Goal: Check status: Check status

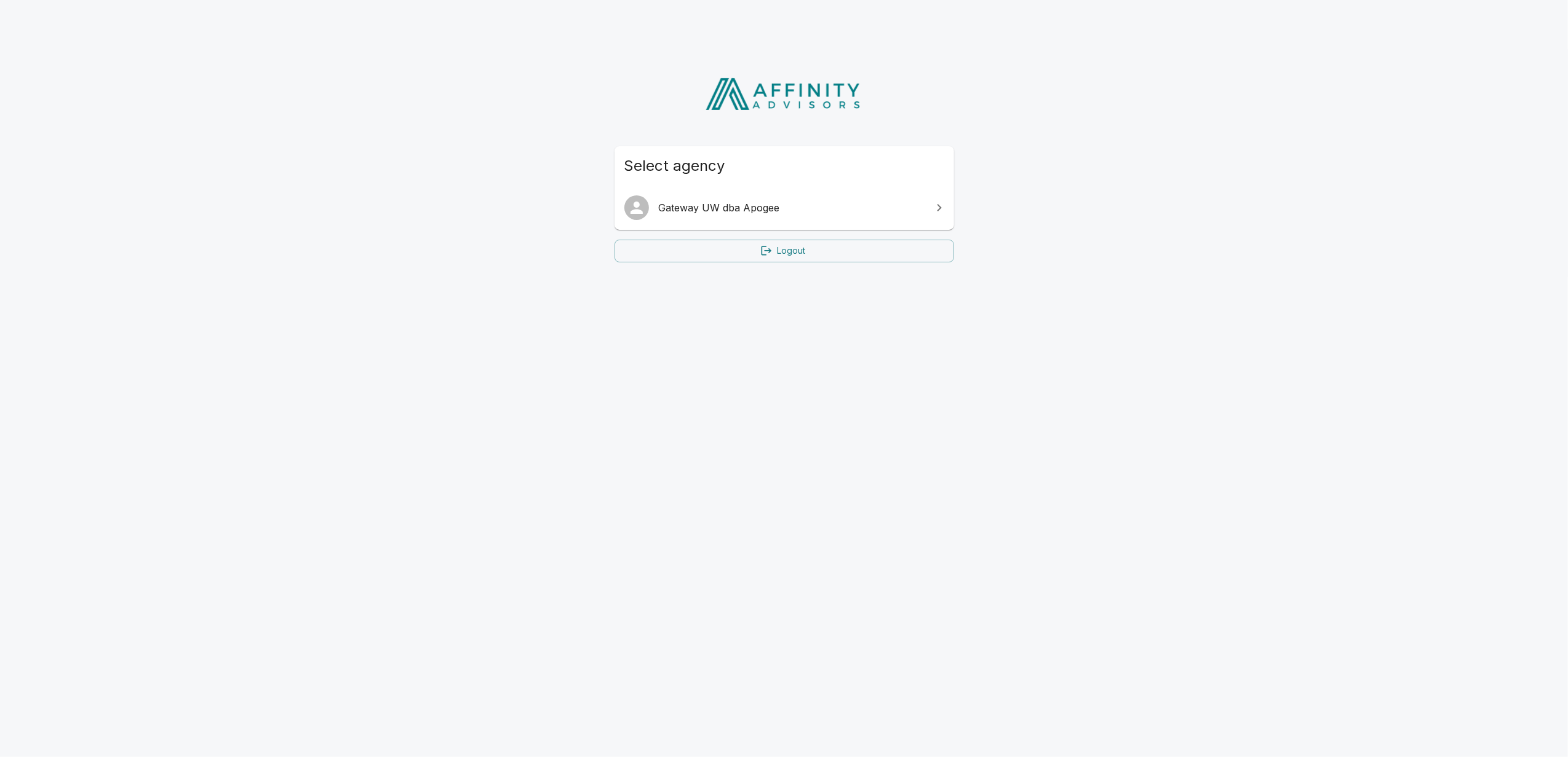
click at [734, 215] on link "Gateway UW dba Apogee" at bounding box center [784, 207] width 340 height 34
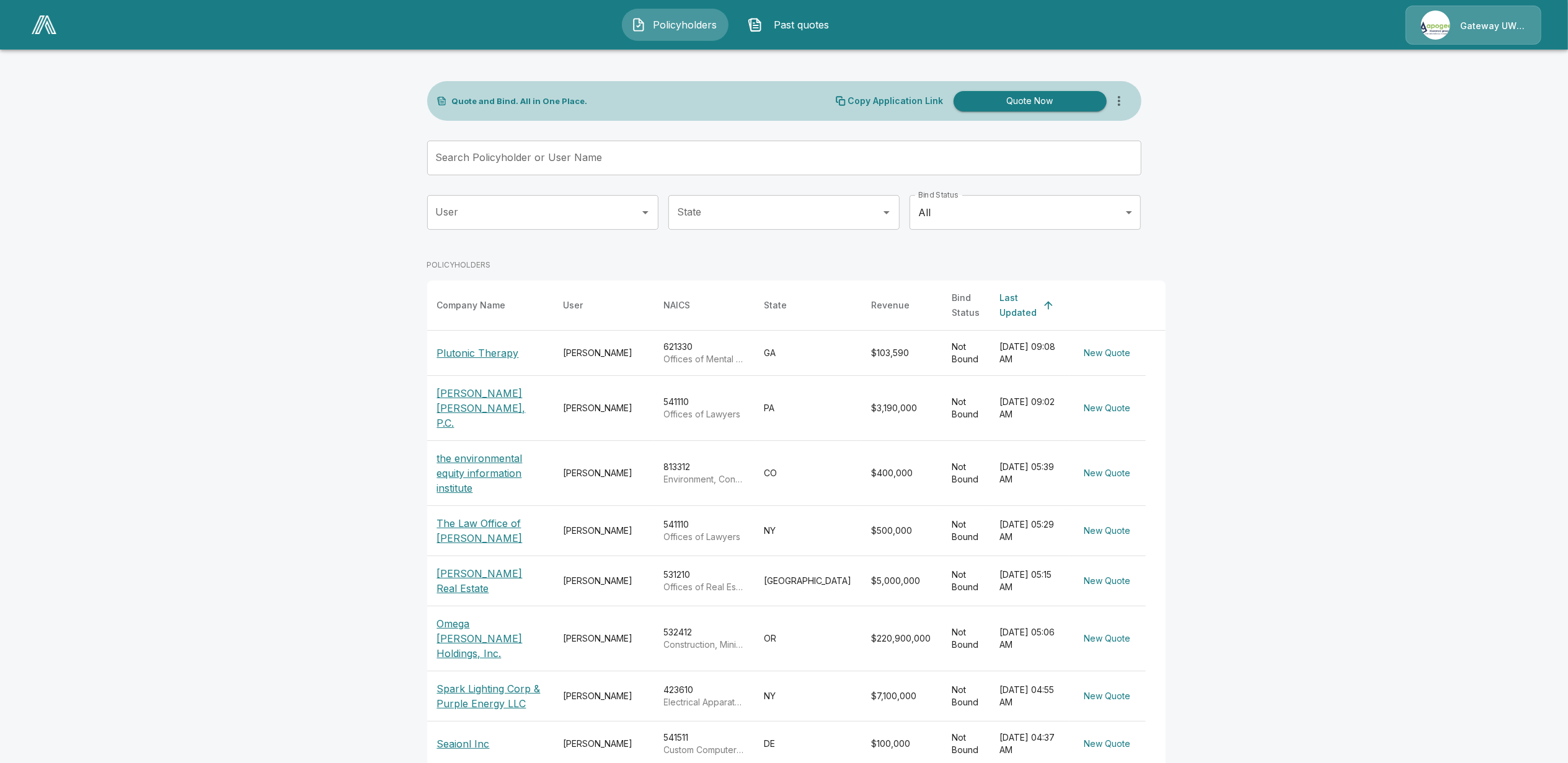
click at [811, 16] on button "Past quotes" at bounding box center [791, 24] width 106 height 32
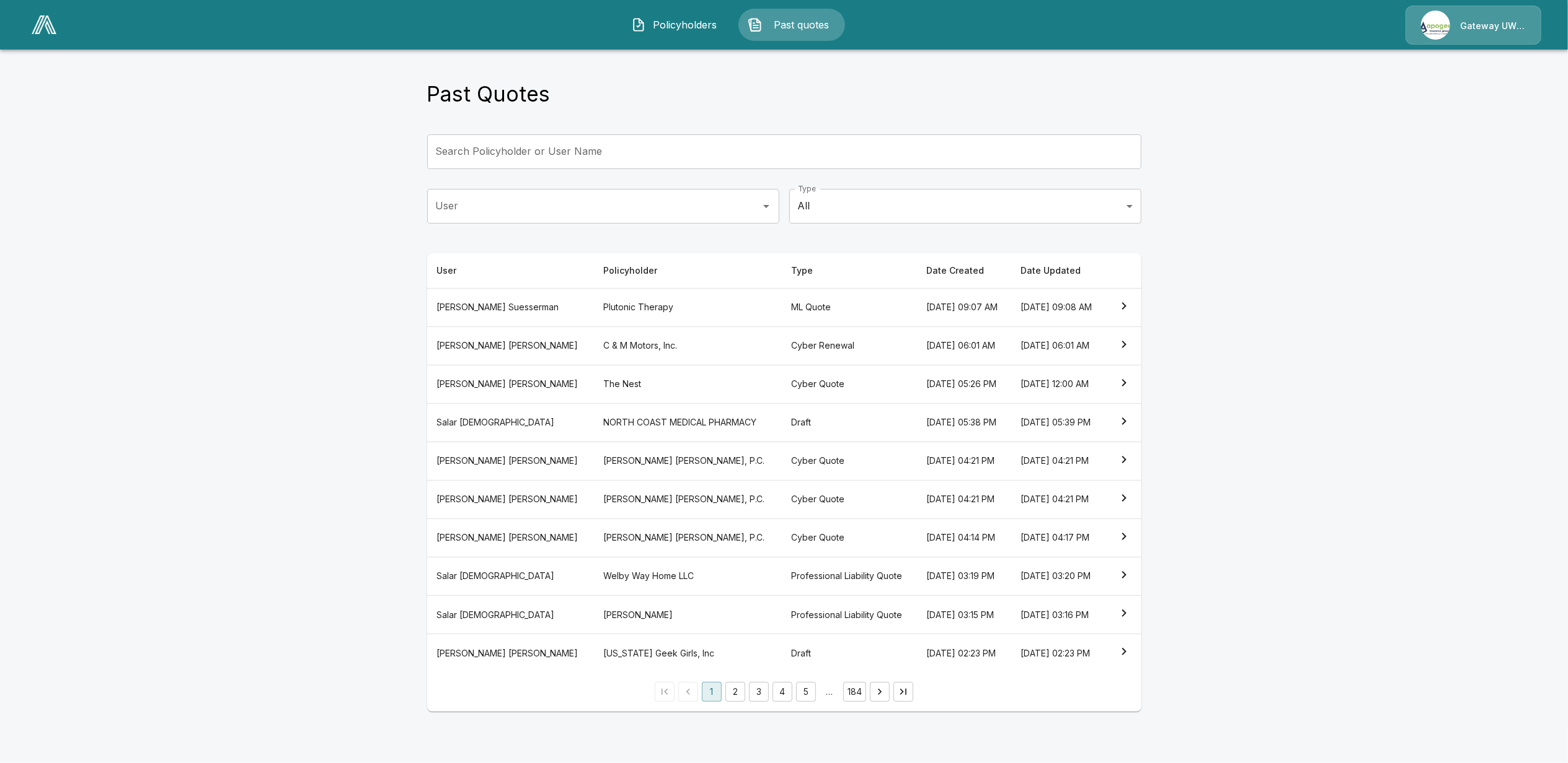
click at [475, 310] on th "Andrew Suesserman" at bounding box center [510, 307] width 166 height 39
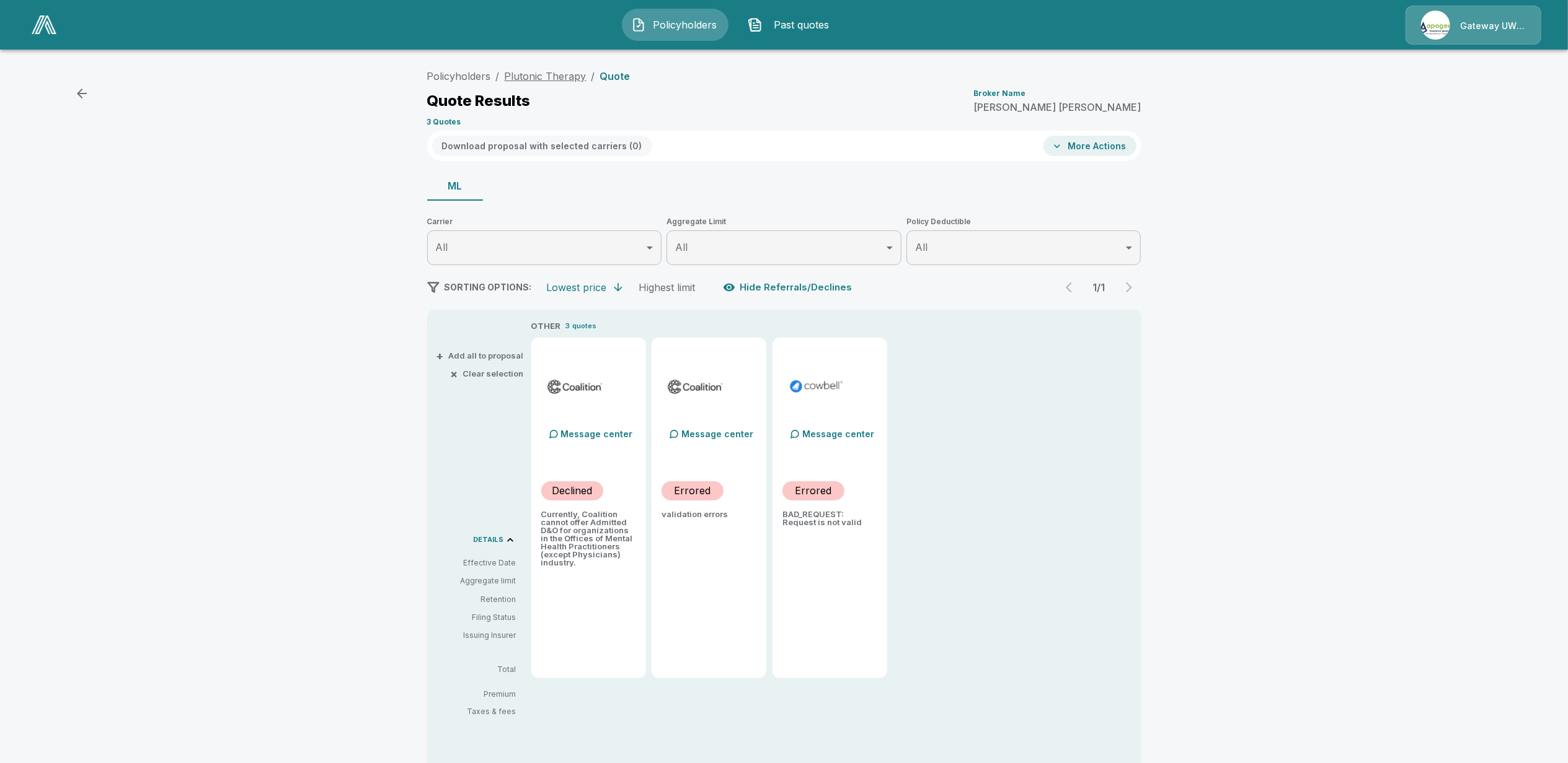
click at [555, 74] on link "Plutonic Therapy" at bounding box center [545, 76] width 82 height 12
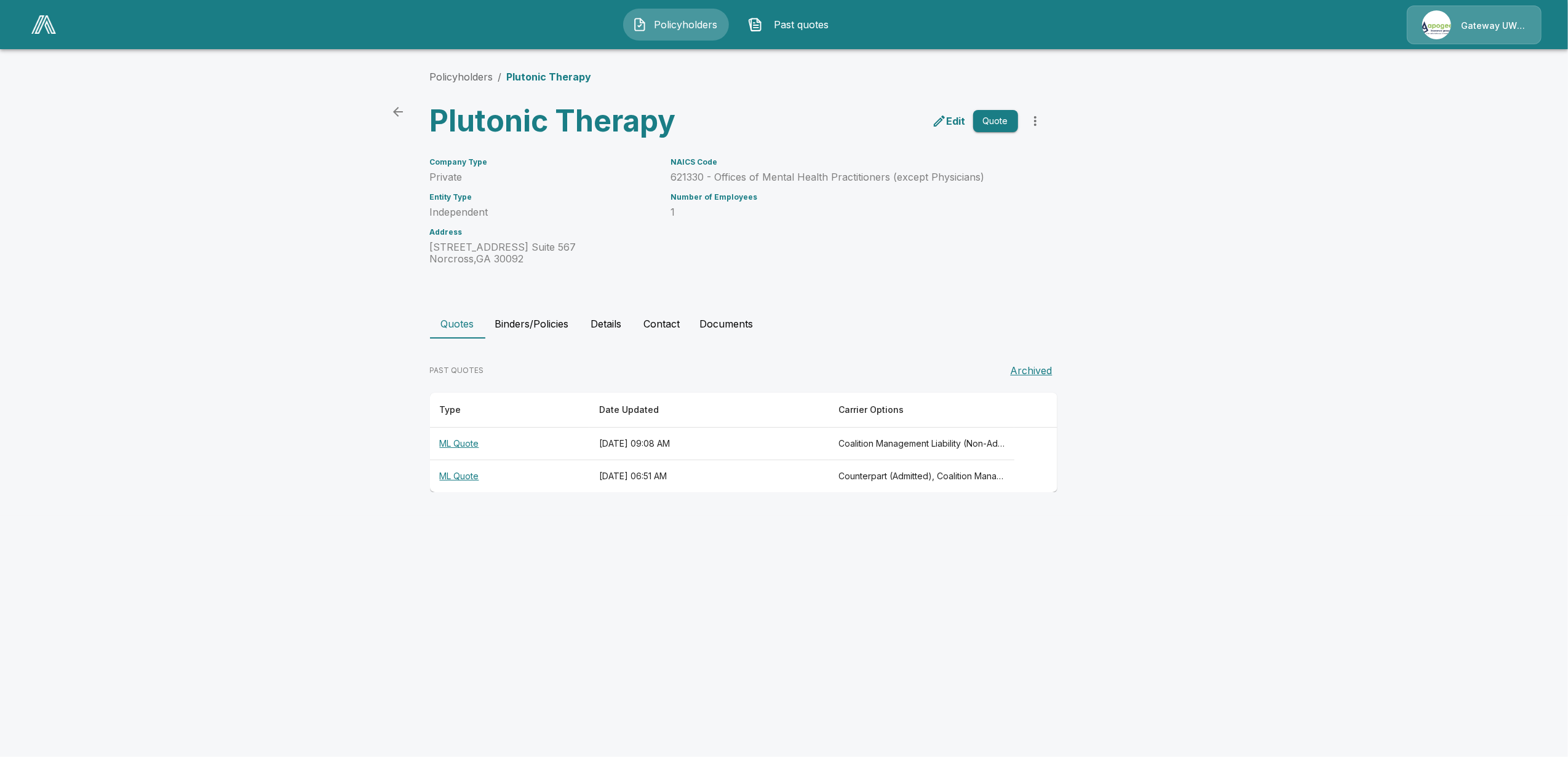
click at [456, 477] on th "ML Quote" at bounding box center [509, 476] width 160 height 33
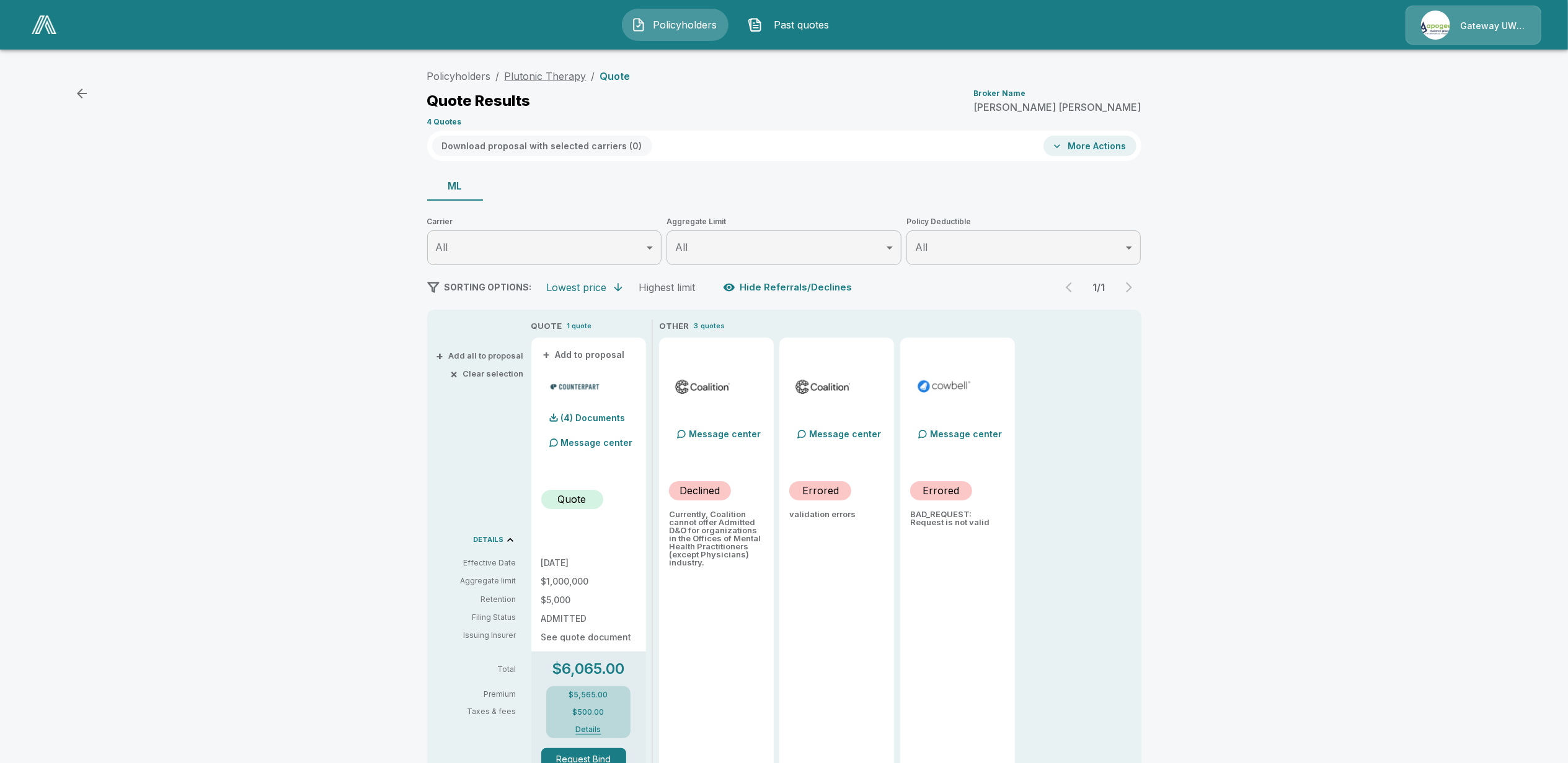
click at [561, 74] on link "Plutonic Therapy" at bounding box center [545, 76] width 82 height 12
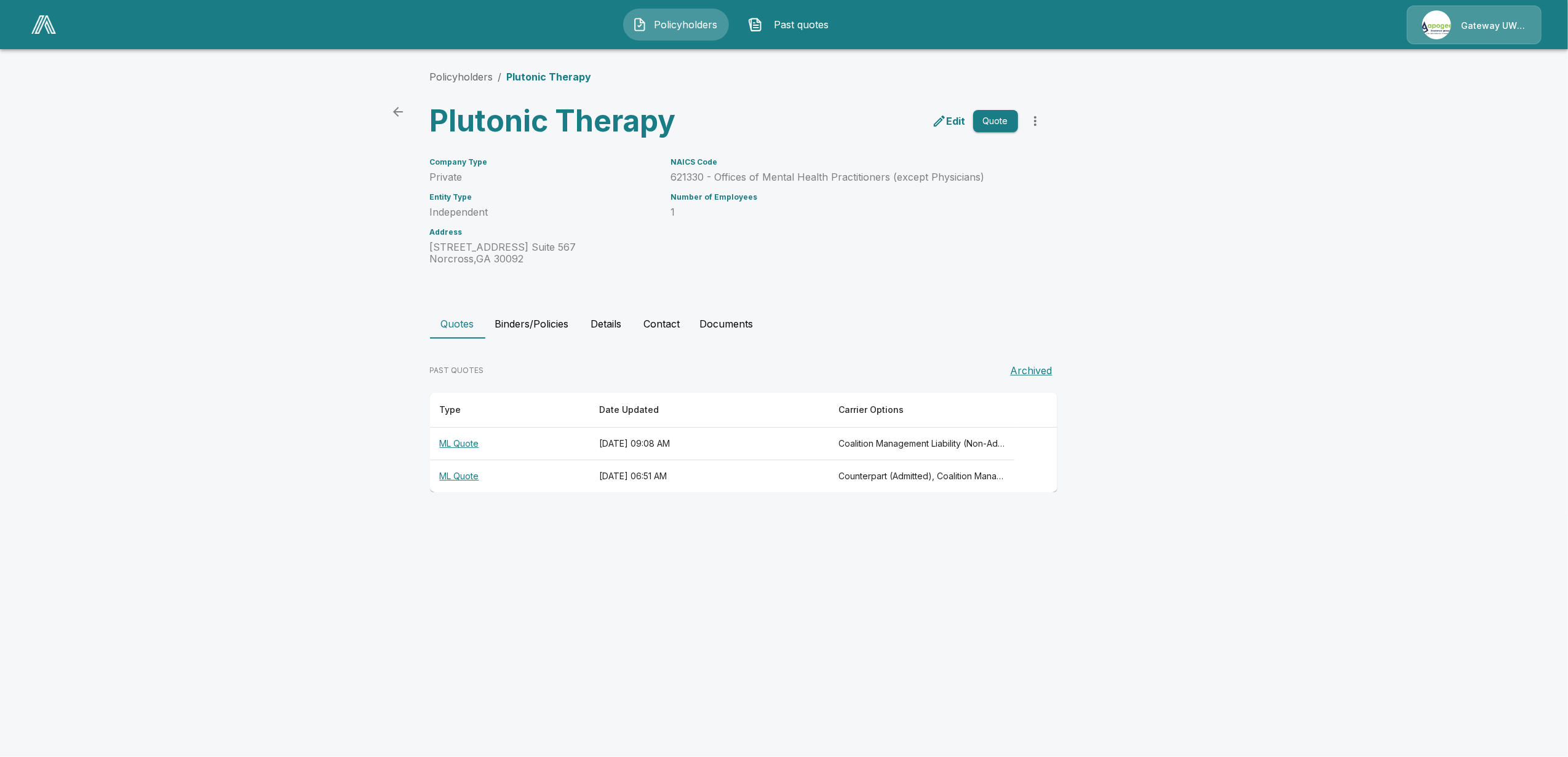
click at [456, 444] on th "ML Quote" at bounding box center [509, 444] width 160 height 33
